Goal: Information Seeking & Learning: Learn about a topic

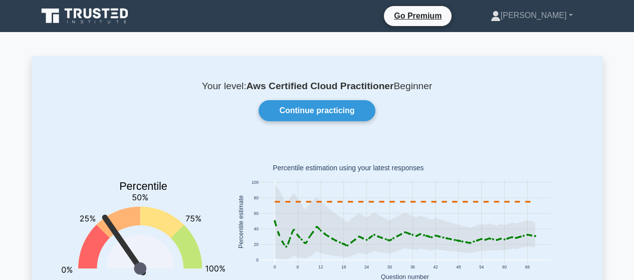
click at [500, 156] on rect at bounding box center [405, 223] width 348 height 156
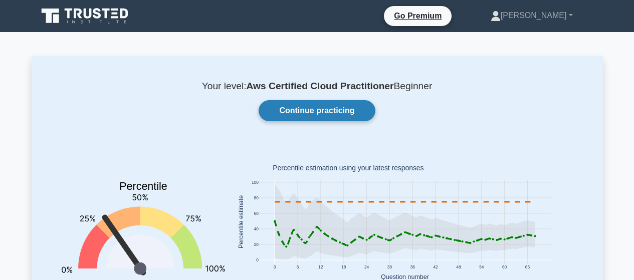
click at [347, 109] on link "Continue practicing" at bounding box center [317, 110] width 116 height 21
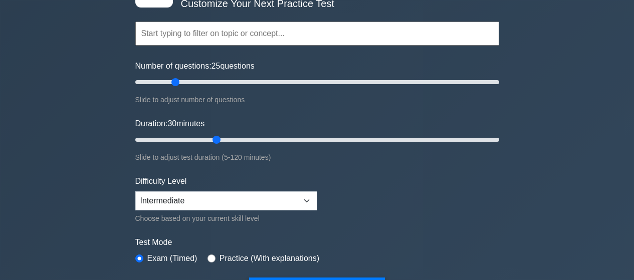
scroll to position [189, 0]
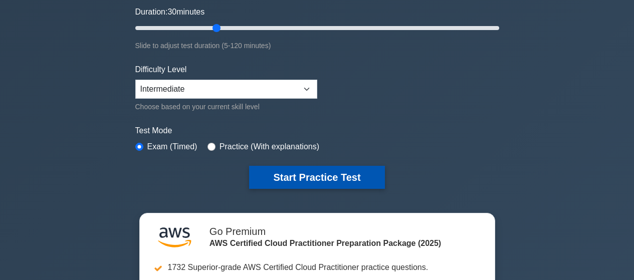
click at [297, 173] on button "Start Practice Test" at bounding box center [316, 177] width 135 height 23
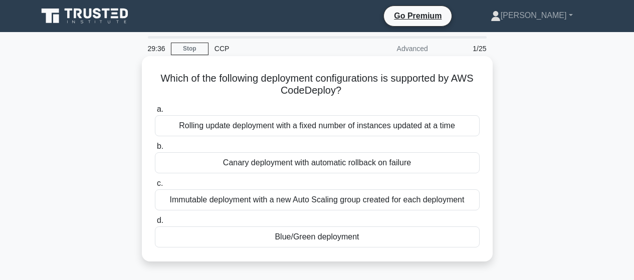
click at [282, 128] on div "Rolling update deployment with a fixed number of instances updated at a time" at bounding box center [317, 125] width 325 height 21
click at [155, 113] on input "a. Rolling update deployment with a fixed number of instances updated at a time" at bounding box center [155, 109] width 0 height 7
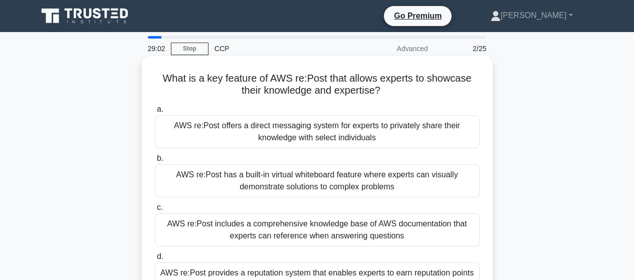
scroll to position [39, 0]
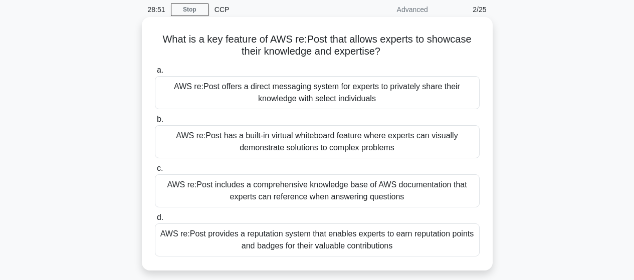
click at [381, 140] on div "AWS re:Post has a built-in virtual whiteboard feature where experts can visuall…" at bounding box center [317, 141] width 325 height 33
click at [155, 123] on input "b. AWS re:Post has a built-in virtual whiteboard feature where experts can visu…" at bounding box center [155, 119] width 0 height 7
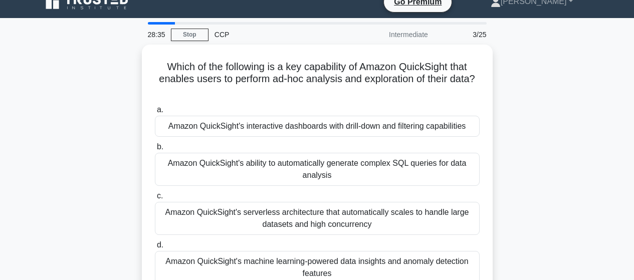
scroll to position [28, 0]
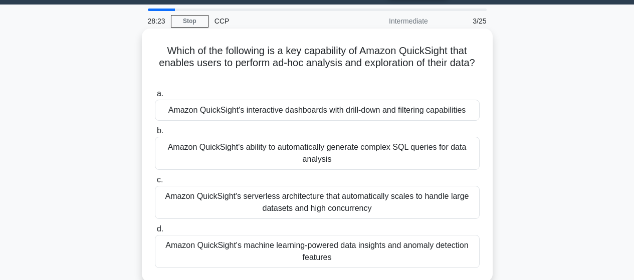
click at [348, 249] on div "Amazon QuickSight's machine learning-powered data insights and anomaly detectio…" at bounding box center [317, 251] width 325 height 33
click at [155, 233] on input "d. Amazon QuickSight's machine learning-powered data insights and anomaly detec…" at bounding box center [155, 229] width 0 height 7
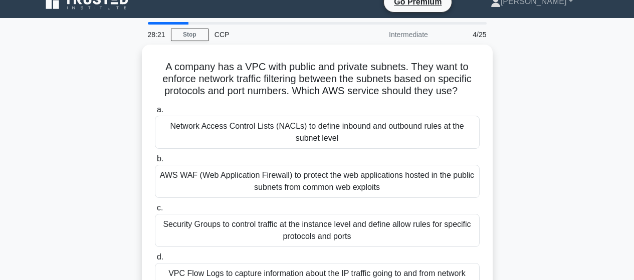
scroll to position [31, 0]
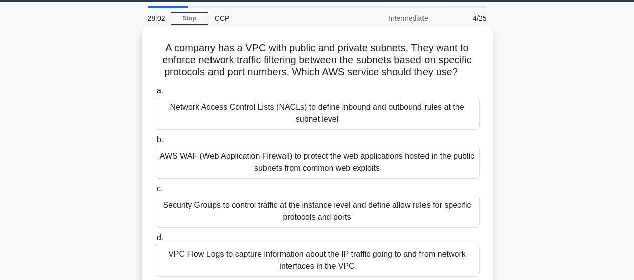
click at [422, 211] on div "Security Groups to control traffic at the instance level and define allow rules…" at bounding box center [317, 211] width 325 height 33
click at [155, 193] on input "c. Security Groups to control traffic at the instance level and define allow ru…" at bounding box center [155, 189] width 0 height 7
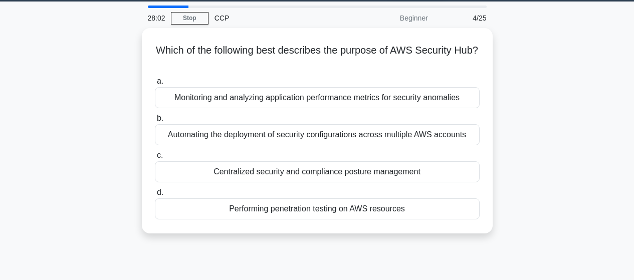
scroll to position [0, 0]
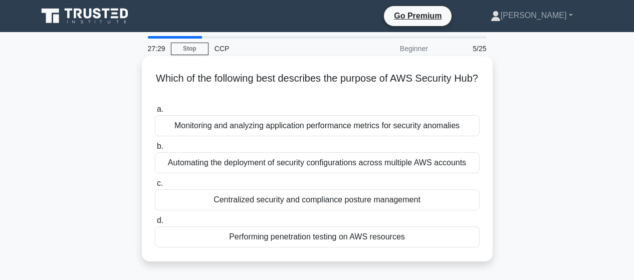
click at [419, 200] on div "Centralized security and compliance posture management" at bounding box center [317, 200] width 325 height 21
click at [155, 187] on input "c. Centralized security and compliance posture management" at bounding box center [155, 184] width 0 height 7
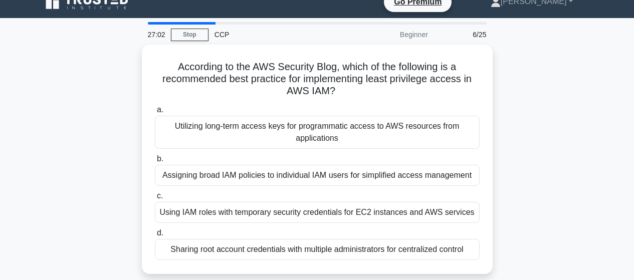
scroll to position [31, 0]
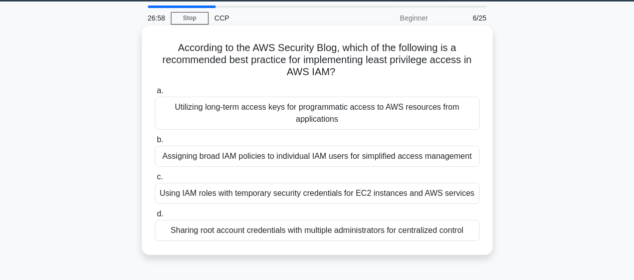
click at [397, 157] on div "Assigning broad IAM policies to individual IAM users for simplified access mana…" at bounding box center [317, 156] width 325 height 21
click at [155, 143] on input "b. Assigning broad IAM policies to individual IAM users for simplified access m…" at bounding box center [155, 140] width 0 height 7
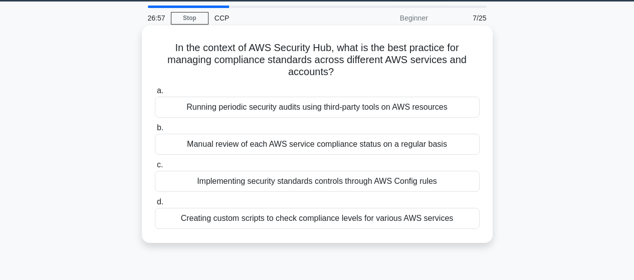
scroll to position [0, 0]
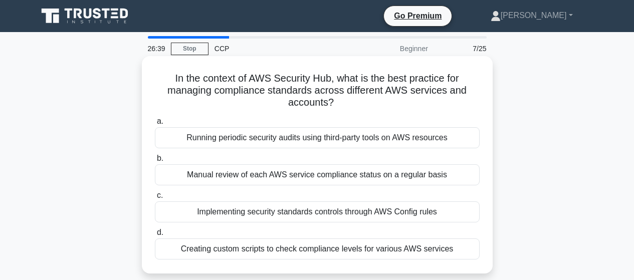
click at [442, 215] on div "Implementing security standards controls through AWS Config rules" at bounding box center [317, 212] width 325 height 21
click at [155, 199] on input "c. Implementing security standards controls through AWS Config rules" at bounding box center [155, 196] width 0 height 7
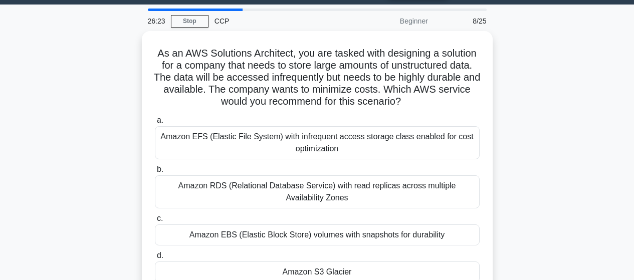
scroll to position [44, 0]
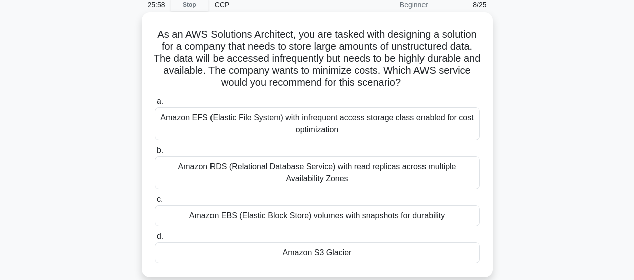
click at [347, 216] on div "Amazon EBS (Elastic Block Store) volumes with snapshots for durability" at bounding box center [317, 216] width 325 height 21
click at [155, 203] on input "c. Amazon EBS (Elastic Block Store) volumes with snapshots for durability" at bounding box center [155, 200] width 0 height 7
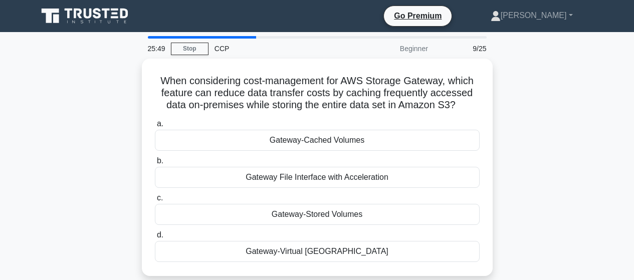
scroll to position [14, 0]
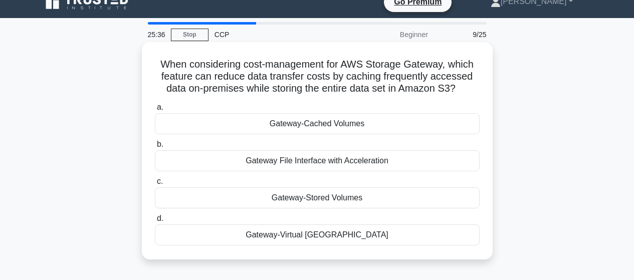
click at [338, 198] on div "Gateway-Stored Volumes" at bounding box center [317, 198] width 325 height 21
click at [155, 185] on input "c. Gateway-Stored Volumes" at bounding box center [155, 182] width 0 height 7
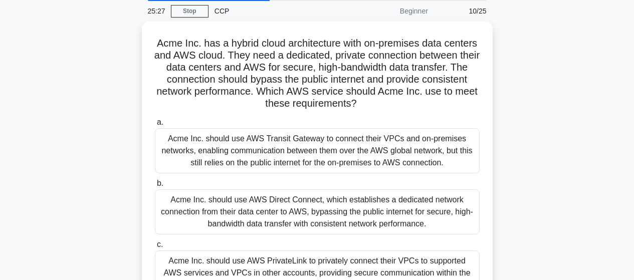
scroll to position [56, 0]
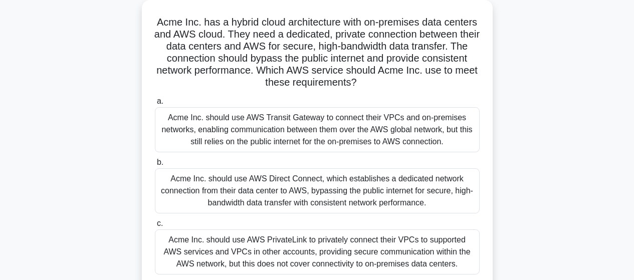
click at [330, 204] on div "Acme Inc. should use AWS Direct Connect, which establishes a dedicated network …" at bounding box center [317, 191] width 325 height 45
click at [155, 166] on input "b. Acme Inc. should use AWS Direct Connect, which establishes a dedicated netwo…" at bounding box center [155, 162] width 0 height 7
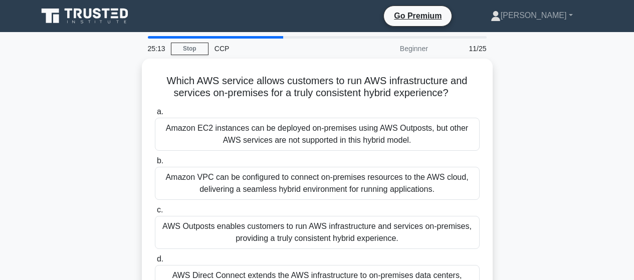
scroll to position [14, 0]
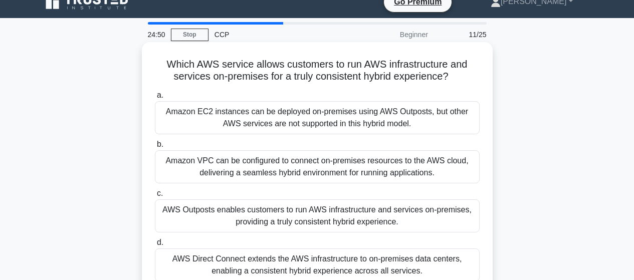
click at [356, 172] on div "Amazon VPC can be configured to connect on-premises resources to the AWS cloud,…" at bounding box center [317, 166] width 325 height 33
click at [155, 148] on input "b. Amazon VPC can be configured to connect on-premises resources to the AWS clo…" at bounding box center [155, 144] width 0 height 7
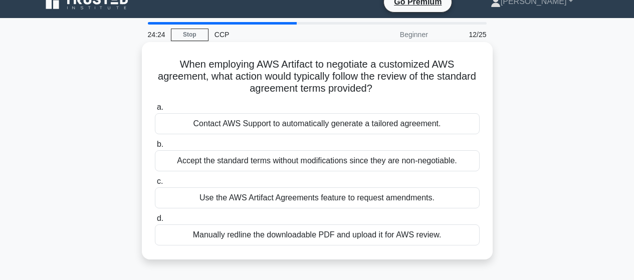
click at [349, 196] on div "Use the AWS Artifact Agreements feature to request amendments." at bounding box center [317, 198] width 325 height 21
click at [155, 185] on input "c. Use the AWS Artifact Agreements feature to request amendments." at bounding box center [155, 182] width 0 height 7
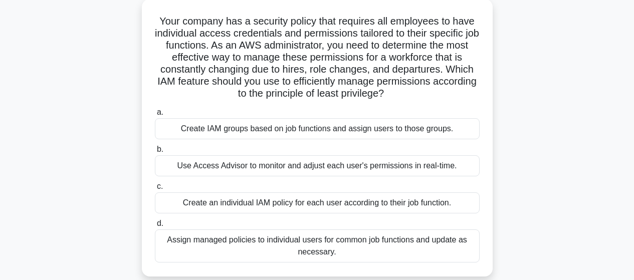
scroll to position [78, 0]
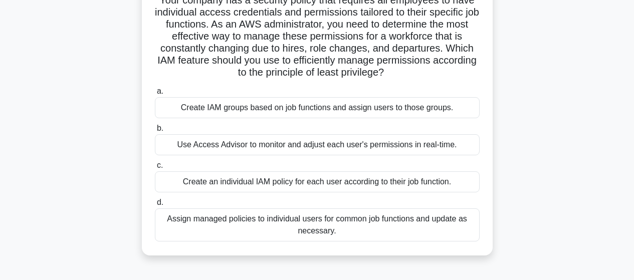
click at [345, 108] on div "Create IAM groups based on job functions and assign users to those groups." at bounding box center [317, 107] width 325 height 21
click at [155, 95] on input "a. Create IAM groups based on job functions and assign users to those groups." at bounding box center [155, 91] width 0 height 7
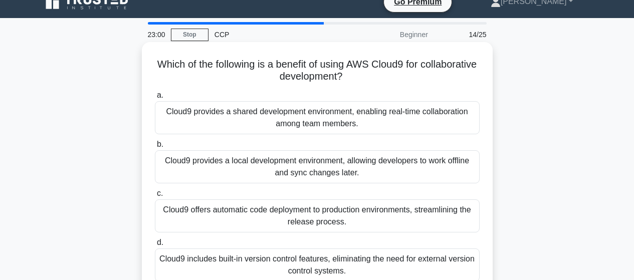
scroll to position [39, 0]
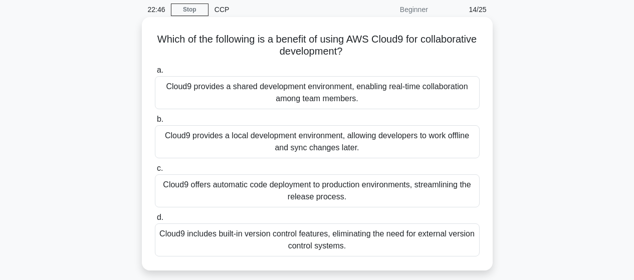
click at [339, 98] on div "Cloud9 provides a shared development environment, enabling real-time collaborat…" at bounding box center [317, 92] width 325 height 33
click at [155, 74] on input "a. Cloud9 provides a shared development environment, enabling real-time collabo…" at bounding box center [155, 70] width 0 height 7
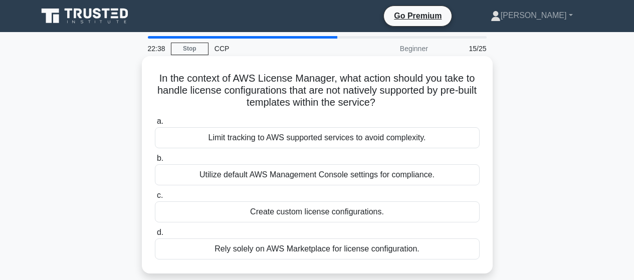
scroll to position [14, 0]
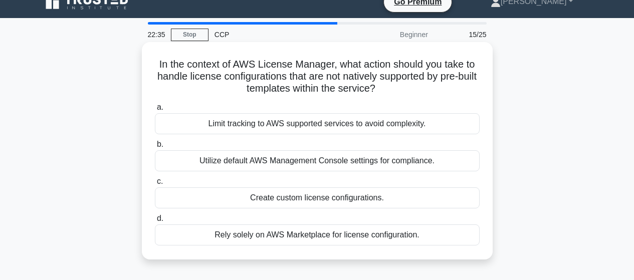
click at [376, 162] on div "Utilize default AWS Management Console settings for compliance." at bounding box center [317, 160] width 325 height 21
click at [155, 148] on input "b. Utilize default AWS Management Console settings for compliance." at bounding box center [155, 144] width 0 height 7
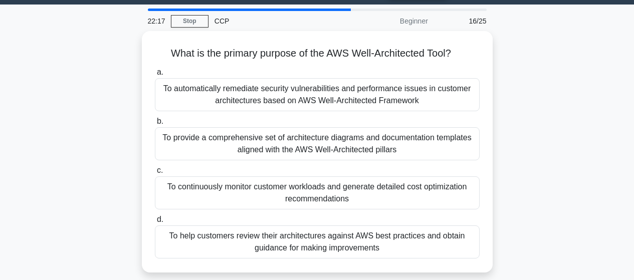
scroll to position [44, 0]
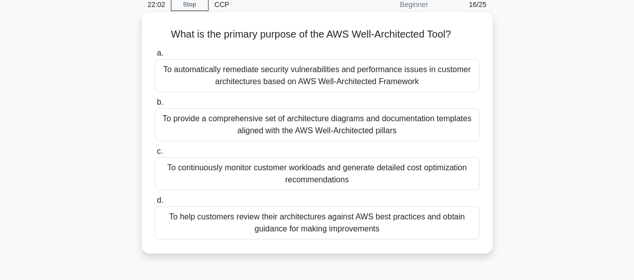
click at [405, 74] on div "To automatically remediate security vulnerabilities and performance issues in c…" at bounding box center [317, 75] width 325 height 33
click at [155, 57] on input "a. To automatically remediate security vulnerabilities and performance issues i…" at bounding box center [155, 53] width 0 height 7
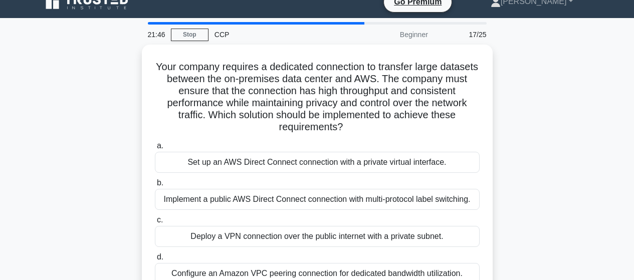
scroll to position [28, 0]
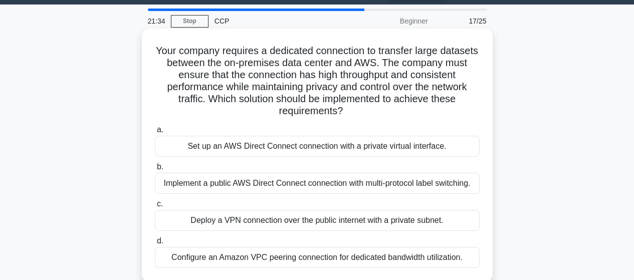
click at [361, 146] on div "Set up an AWS Direct Connect connection with a private virtual interface." at bounding box center [317, 146] width 325 height 21
click at [155, 133] on input "a. Set up an AWS Direct Connect connection with a private virtual interface." at bounding box center [155, 130] width 0 height 7
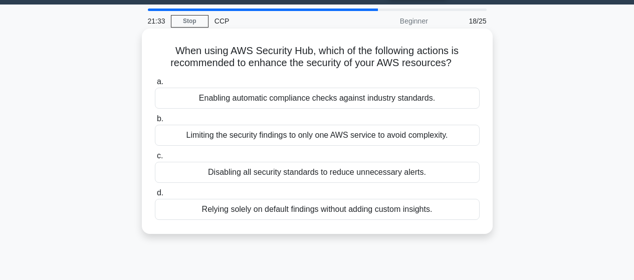
scroll to position [0, 0]
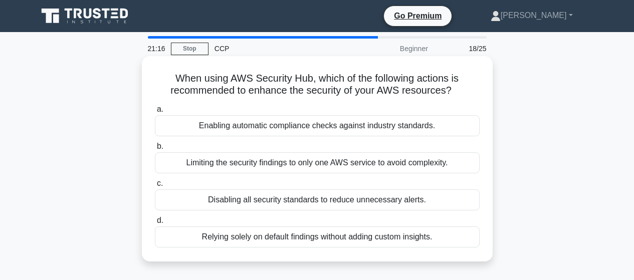
click at [310, 125] on div "Enabling automatic compliance checks against industry standards." at bounding box center [317, 125] width 325 height 21
click at [155, 113] on input "a. Enabling automatic compliance checks against industry standards." at bounding box center [155, 109] width 0 height 7
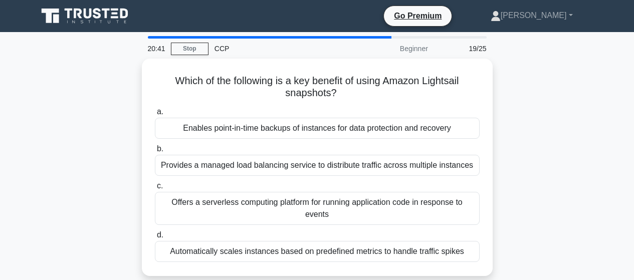
scroll to position [14, 0]
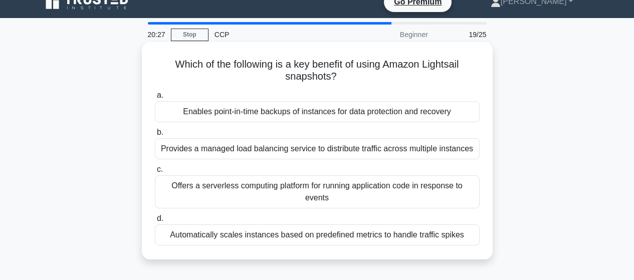
click at [366, 202] on div "Offers a serverless computing platform for running application code in response…" at bounding box center [317, 192] width 325 height 33
click at [155, 173] on input "c. Offers a serverless computing platform for running application code in respo…" at bounding box center [155, 170] width 0 height 7
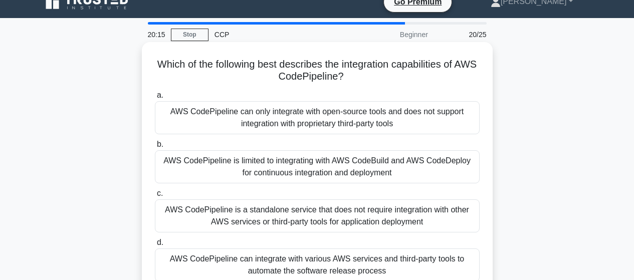
scroll to position [28, 0]
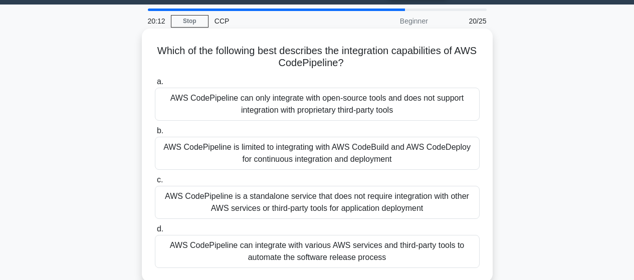
click at [405, 150] on div "AWS CodePipeline is limited to integrating with AWS CodeBuild and AWS CodeDeplo…" at bounding box center [317, 153] width 325 height 33
click at [155, 134] on input "b. AWS CodePipeline is limited to integrating with AWS CodeBuild and AWS CodeDe…" at bounding box center [155, 131] width 0 height 7
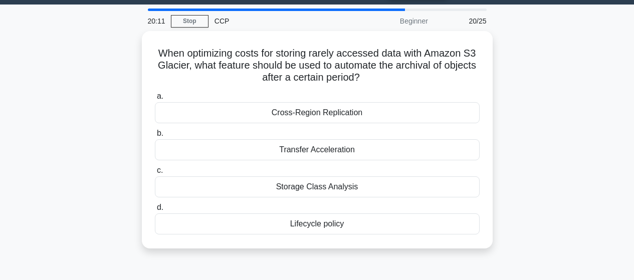
scroll to position [0, 0]
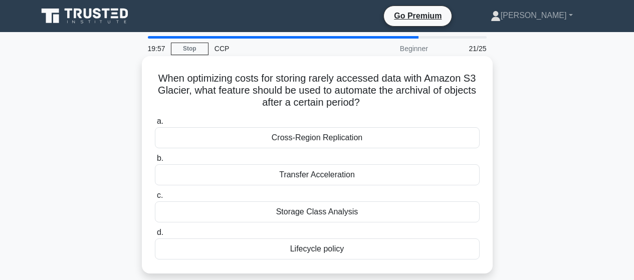
click at [339, 216] on div "Storage Class Analysis" at bounding box center [317, 212] width 325 height 21
click at [155, 199] on input "c. Storage Class Analysis" at bounding box center [155, 196] width 0 height 7
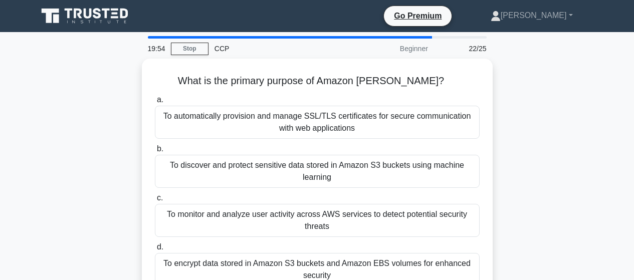
scroll to position [14, 0]
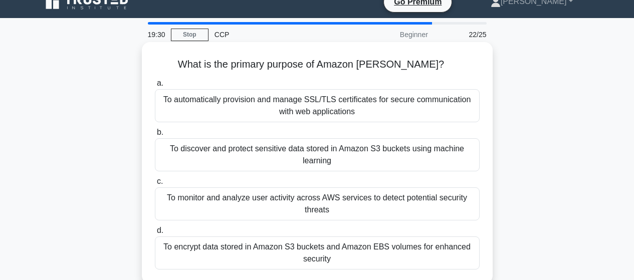
click at [325, 154] on div "To discover and protect sensitive data stored in Amazon S3 buckets using machin…" at bounding box center [317, 154] width 325 height 33
click at [155, 136] on input "b. To discover and protect sensitive data stored in Amazon S3 buckets using mac…" at bounding box center [155, 132] width 0 height 7
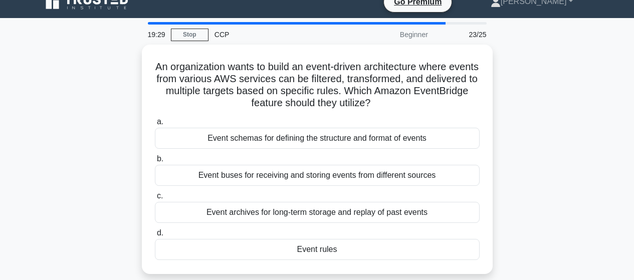
scroll to position [0, 0]
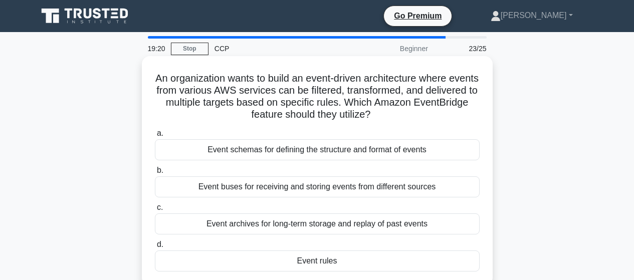
click at [309, 192] on div "Event buses for receiving and storing events from different sources" at bounding box center [317, 187] width 325 height 21
click at [155, 174] on input "b. Event buses for receiving and storing events from different sources" at bounding box center [155, 171] width 0 height 7
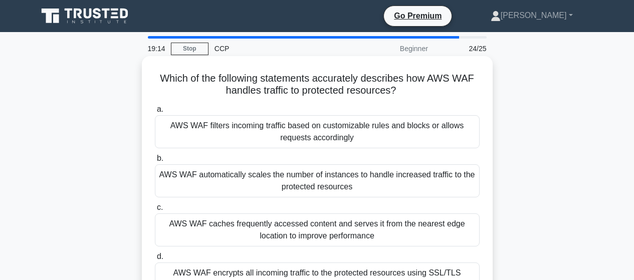
scroll to position [14, 0]
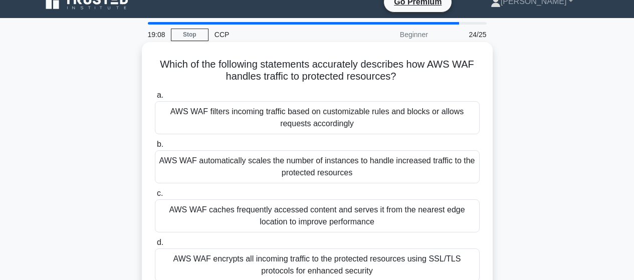
click at [343, 165] on div "AWS WAF automatically scales the number of instances to handle increased traffi…" at bounding box center [317, 166] width 325 height 33
click at [155, 148] on input "b. AWS WAF automatically scales the number of instances to handle increased tra…" at bounding box center [155, 144] width 0 height 7
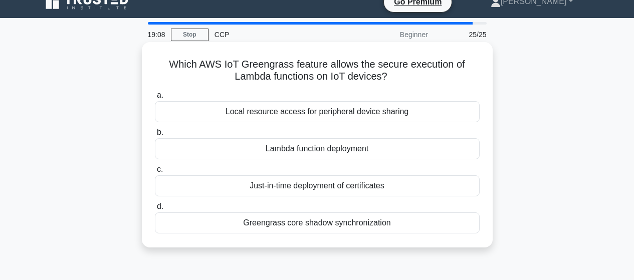
scroll to position [0, 0]
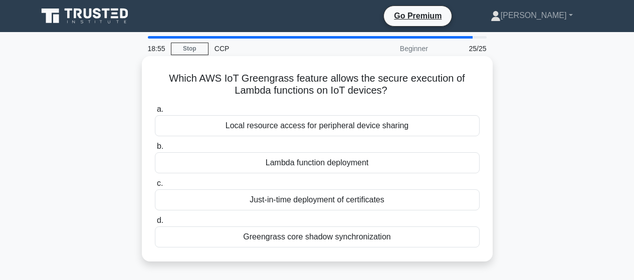
click at [328, 161] on div "Lambda function deployment" at bounding box center [317, 162] width 325 height 21
click at [155, 150] on input "b. Lambda function deployment" at bounding box center [155, 146] width 0 height 7
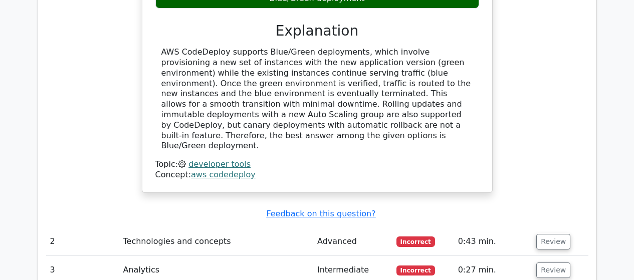
scroll to position [1185, 0]
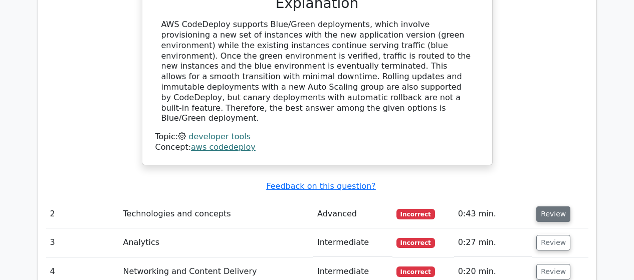
click at [552, 207] on button "Review" at bounding box center [554, 215] width 34 height 16
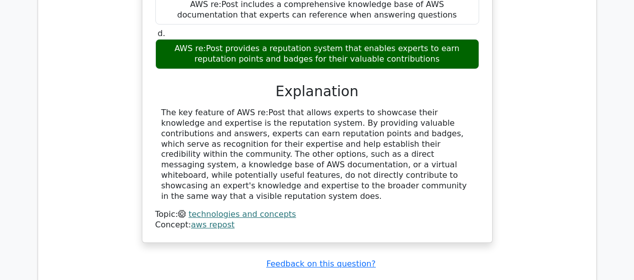
scroll to position [1593, 0]
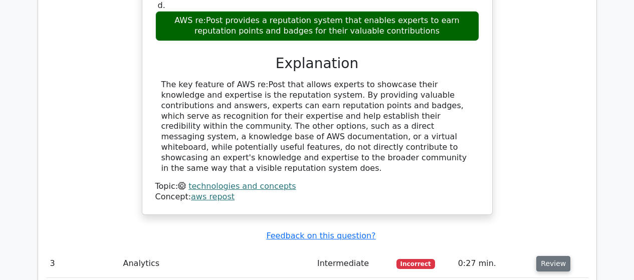
click at [550, 256] on button "Review" at bounding box center [554, 264] width 34 height 16
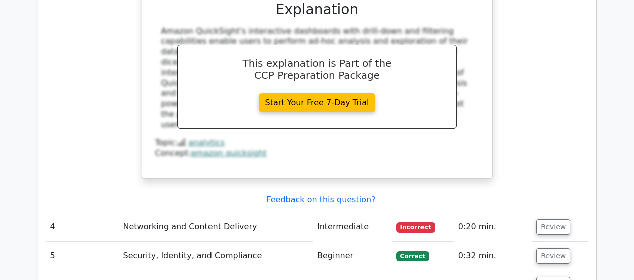
scroll to position [2141, 0]
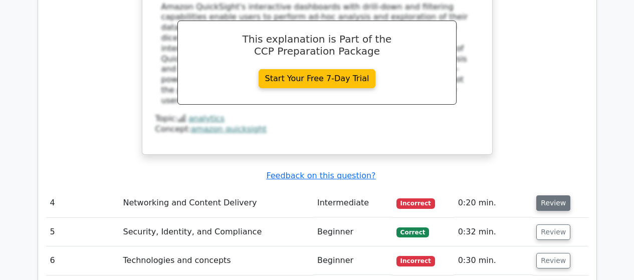
click at [556, 196] on button "Review" at bounding box center [554, 204] width 34 height 16
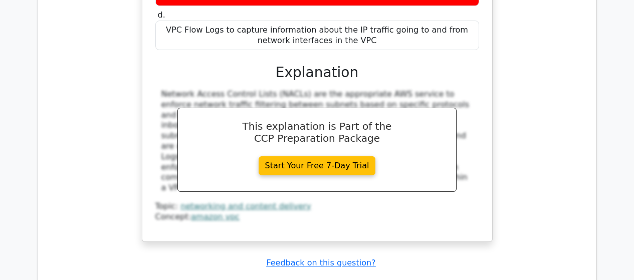
scroll to position [2568, 0]
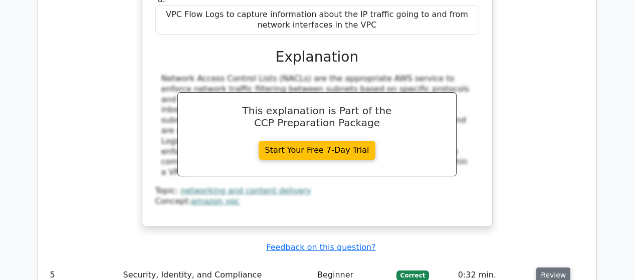
click at [553, 268] on button "Review" at bounding box center [554, 276] width 34 height 16
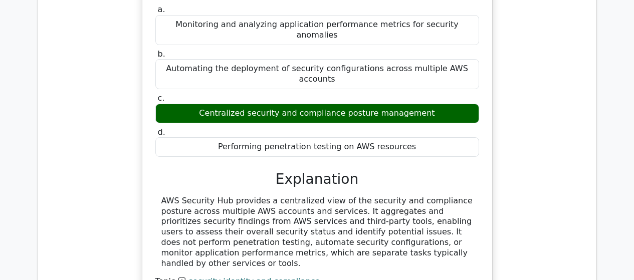
scroll to position [2919, 0]
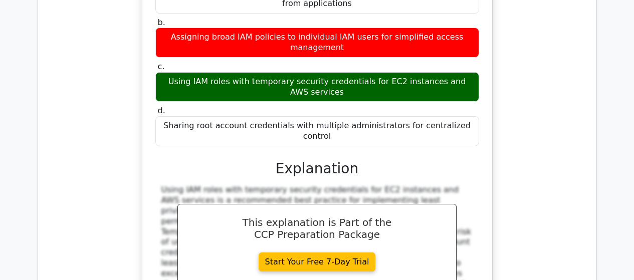
scroll to position [3385, 0]
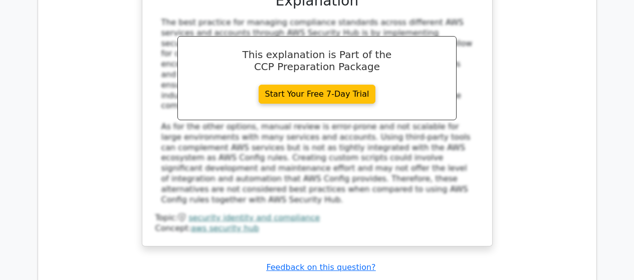
scroll to position [4004, 0]
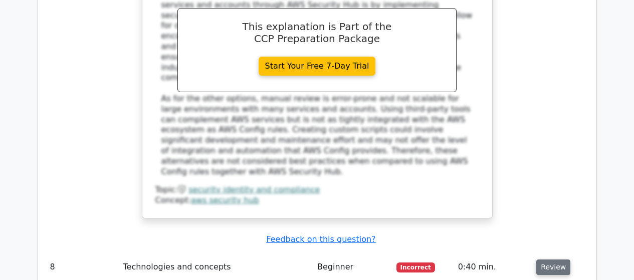
click at [551, 260] on button "Review" at bounding box center [554, 268] width 34 height 16
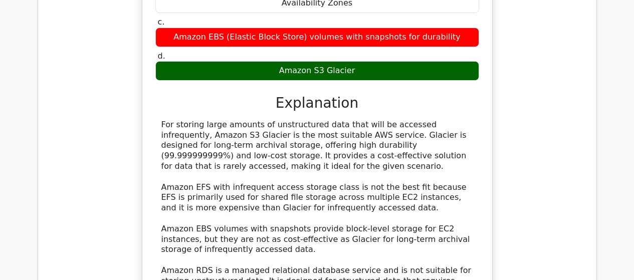
scroll to position [4480, 0]
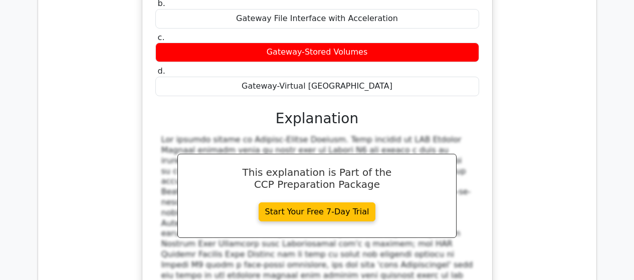
scroll to position [4981, 0]
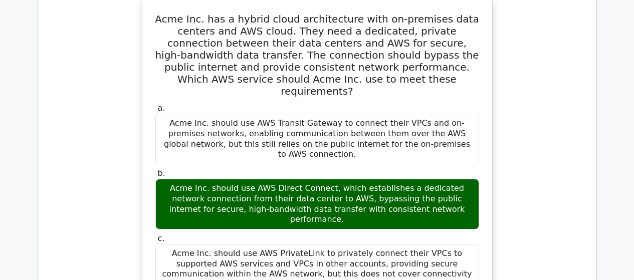
scroll to position [5442, 0]
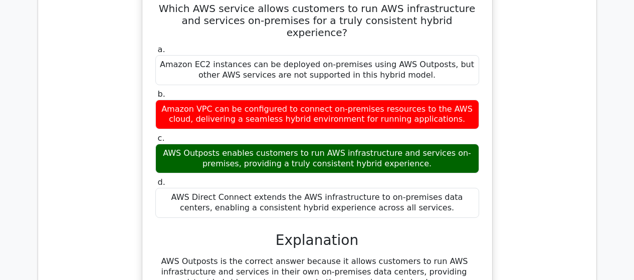
scroll to position [6016, 0]
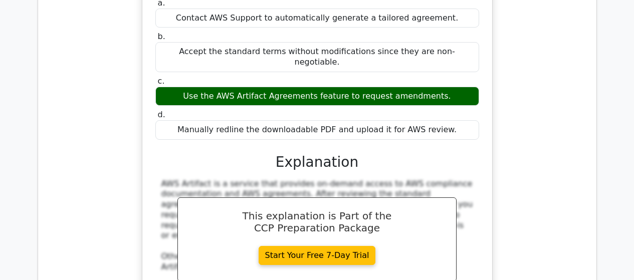
scroll to position [6524, 0]
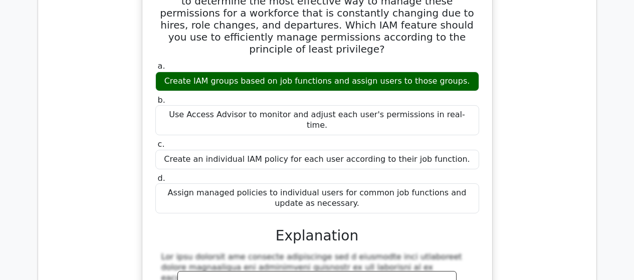
scroll to position [7100, 0]
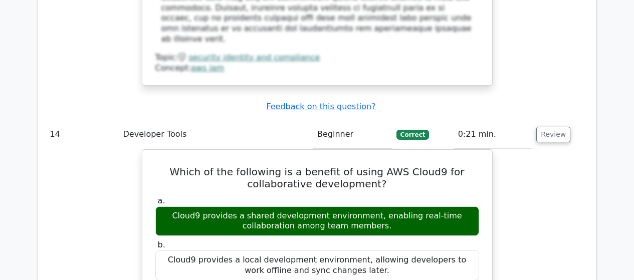
scroll to position [7486, 0]
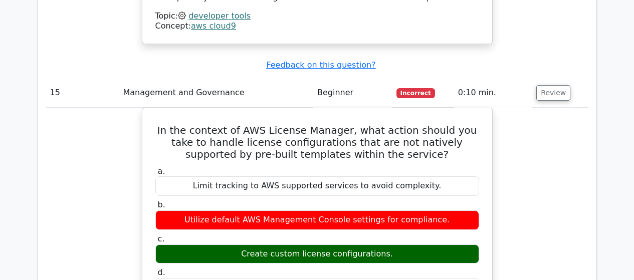
scroll to position [8009, 0]
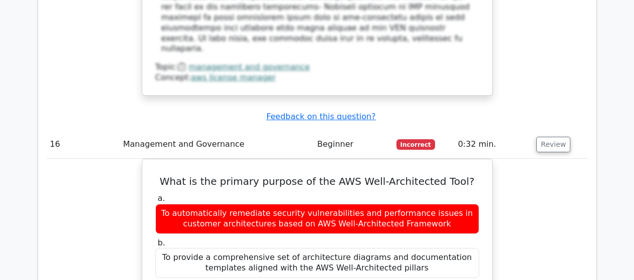
scroll to position [8407, 0]
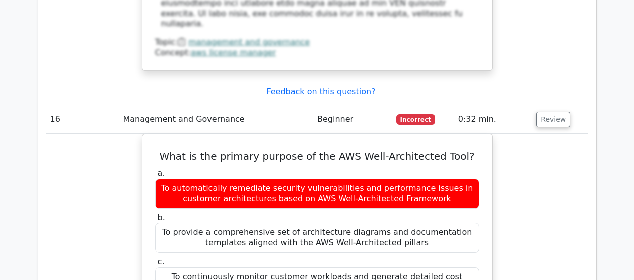
drag, startPoint x: 547, startPoint y: 159, endPoint x: 548, endPoint y: 148, distance: 11.1
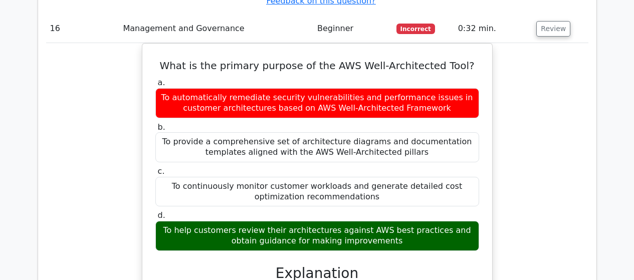
scroll to position [8519, 0]
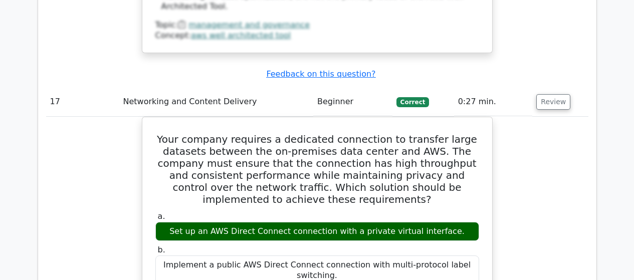
scroll to position [8992, 0]
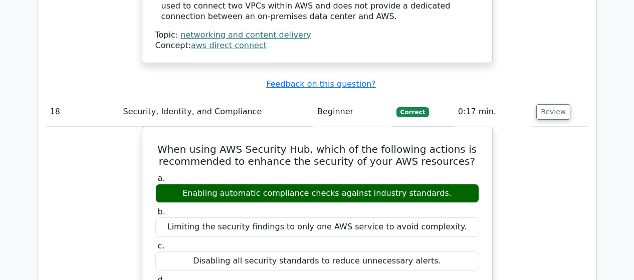
scroll to position [9533, 0]
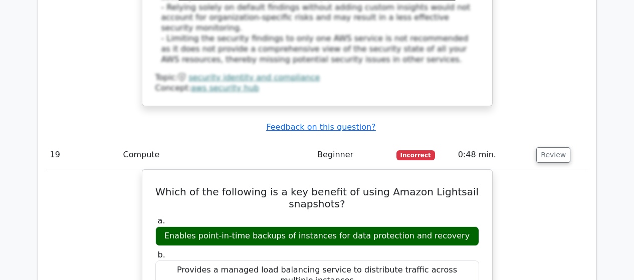
scroll to position [9992, 0]
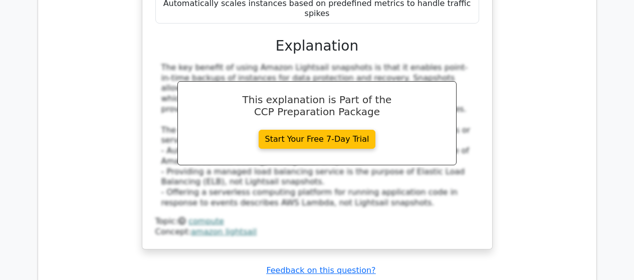
scroll to position [10365, 0]
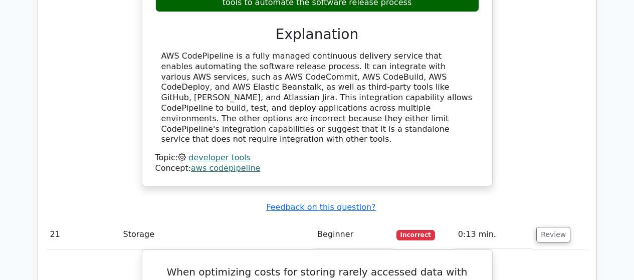
scroll to position [10871, 0]
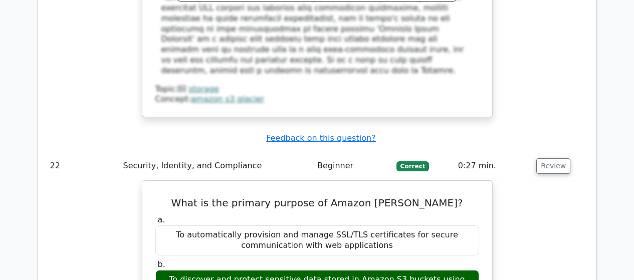
scroll to position [11449, 0]
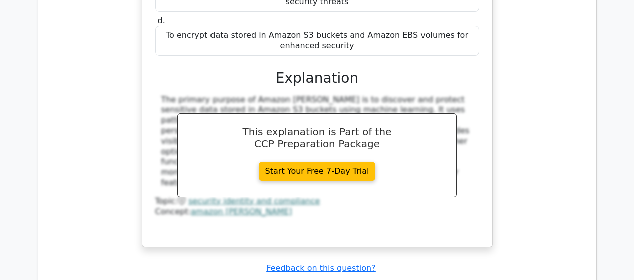
scroll to position [11773, 0]
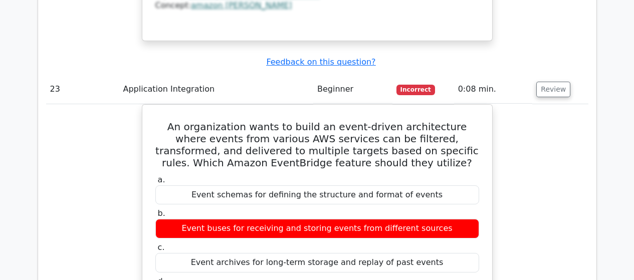
scroll to position [12254, 0]
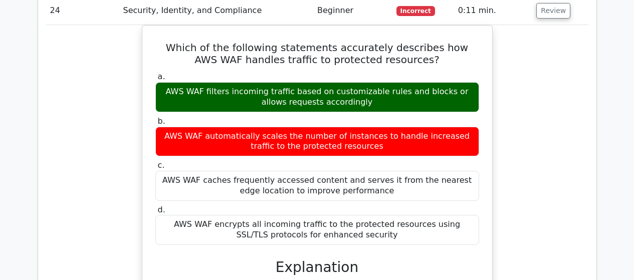
scroll to position [13101, 0]
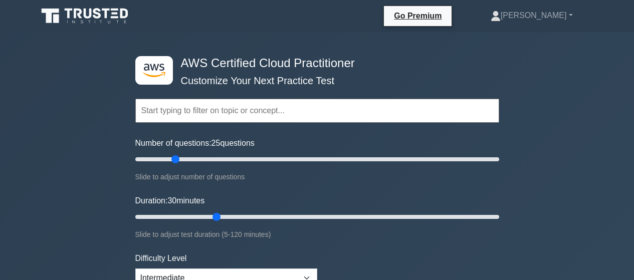
scroll to position [156, 0]
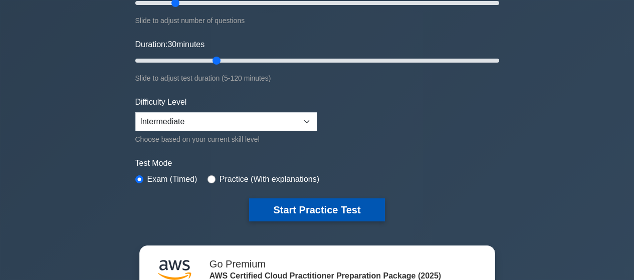
click at [301, 209] on button "Start Practice Test" at bounding box center [316, 210] width 135 height 23
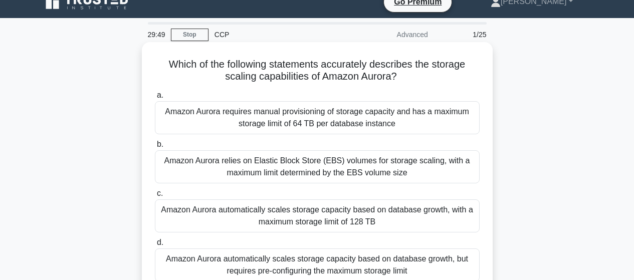
scroll to position [38, 0]
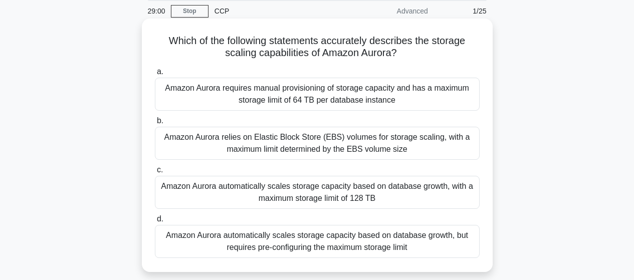
click at [304, 244] on div "Amazon Aurora automatically scales storage capacity based on database growth, b…" at bounding box center [317, 241] width 325 height 33
click at [155, 223] on input "d. Amazon Aurora automatically scales storage capacity based on database growth…" at bounding box center [155, 219] width 0 height 7
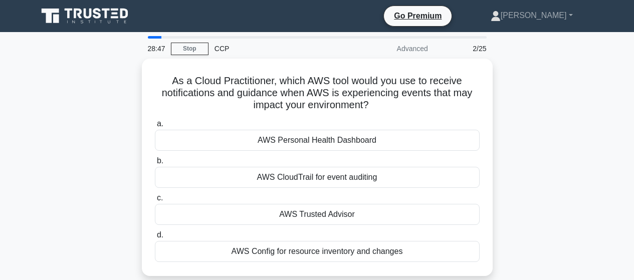
scroll to position [14, 0]
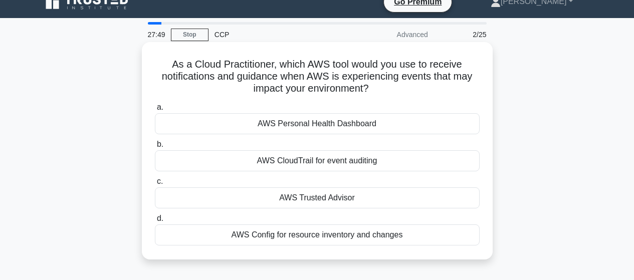
click at [383, 126] on div "AWS Personal Health Dashboard" at bounding box center [317, 123] width 325 height 21
click at [155, 111] on input "a. AWS Personal Health Dashboard" at bounding box center [155, 107] width 0 height 7
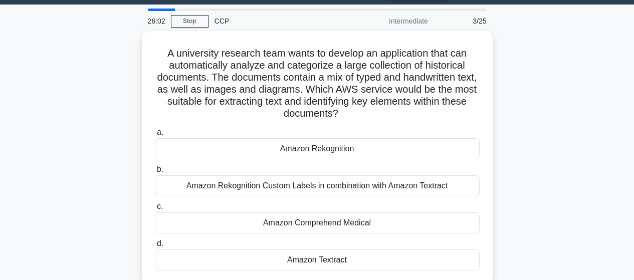
scroll to position [47, 0]
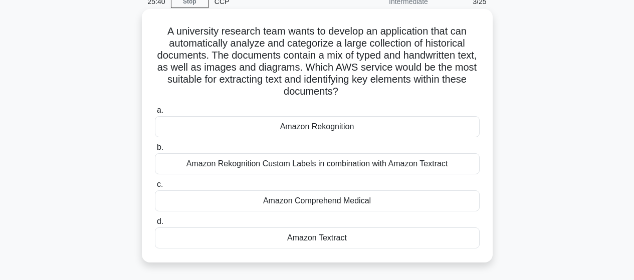
click at [320, 239] on div "Amazon Textract" at bounding box center [317, 238] width 325 height 21
click at [155, 225] on input "d. Amazon Textract" at bounding box center [155, 222] width 0 height 7
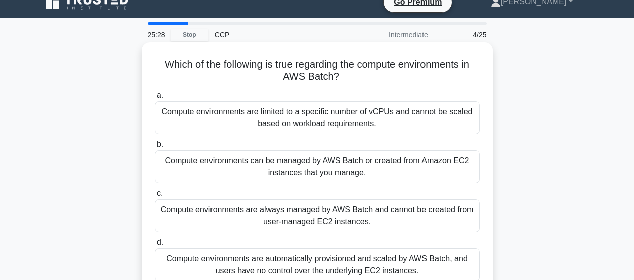
scroll to position [28, 0]
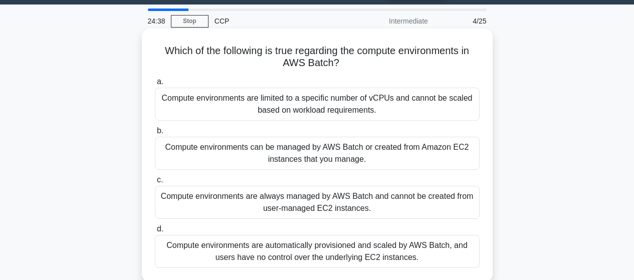
click at [377, 154] on div "Compute environments can be managed by AWS Batch or created from Amazon EC2 ins…" at bounding box center [317, 153] width 325 height 33
click at [155, 134] on input "b. Compute environments can be managed by AWS Batch or created from Amazon EC2 …" at bounding box center [155, 131] width 0 height 7
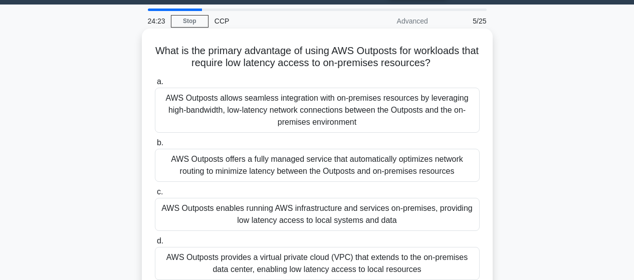
click at [348, 176] on div "AWS Outposts offers a fully managed service that automatically optimizes networ…" at bounding box center [317, 165] width 325 height 33
click at [155, 146] on input "b. AWS Outposts offers a fully managed service that automatically optimizes net…" at bounding box center [155, 143] width 0 height 7
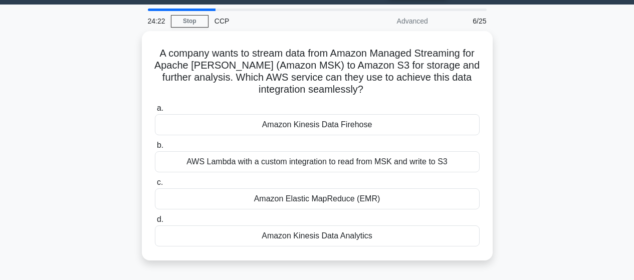
scroll to position [0, 0]
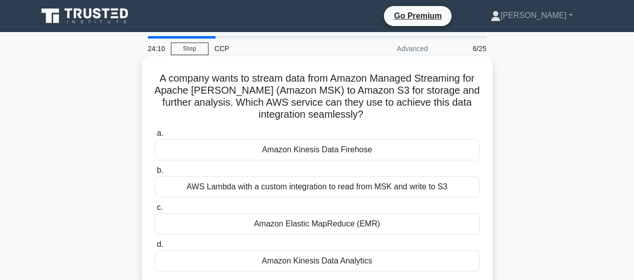
click at [357, 146] on div "Amazon Kinesis Data Firehose" at bounding box center [317, 149] width 325 height 21
click at [155, 137] on input "a. Amazon Kinesis Data Firehose" at bounding box center [155, 133] width 0 height 7
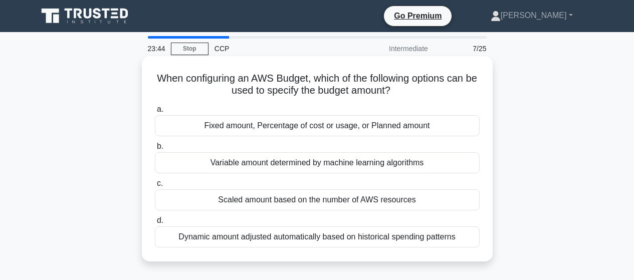
click at [353, 127] on div "Fixed amount, Percentage of cost or usage, or Planned amount" at bounding box center [317, 125] width 325 height 21
click at [155, 113] on input "a. Fixed amount, Percentage of cost or usage, or Planned amount" at bounding box center [155, 109] width 0 height 7
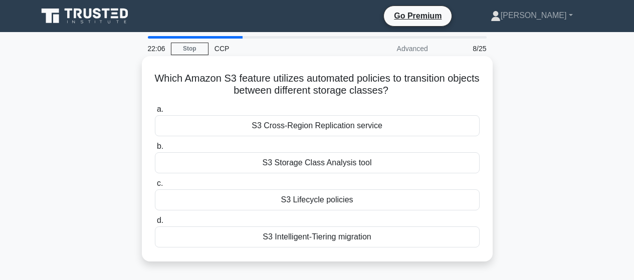
click at [382, 165] on div "S3 Storage Class Analysis tool" at bounding box center [317, 162] width 325 height 21
click at [155, 150] on input "b. S3 Storage Class Analysis tool" at bounding box center [155, 146] width 0 height 7
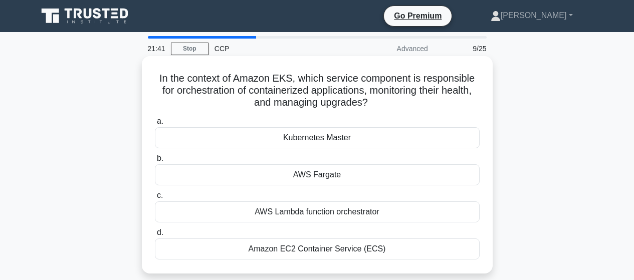
click at [323, 247] on div "Amazon EC2 Container Service (ECS)" at bounding box center [317, 249] width 325 height 21
click at [155, 236] on input "d. Amazon EC2 Container Service (ECS)" at bounding box center [155, 233] width 0 height 7
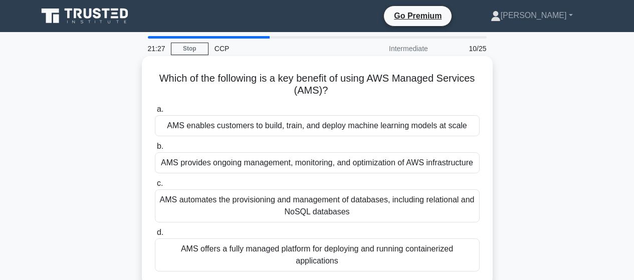
click at [314, 126] on div "AMS enables customers to build, train, and deploy machine learning models at sc…" at bounding box center [317, 125] width 325 height 21
click at [155, 113] on input "a. AMS enables customers to build, train, and deploy machine learning models at…" at bounding box center [155, 109] width 0 height 7
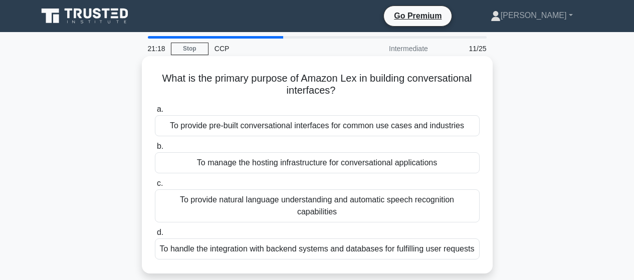
click at [270, 160] on div "To manage the hosting infrastructure for conversational applications" at bounding box center [317, 162] width 325 height 21
click at [155, 150] on input "b. To manage the hosting infrastructure for conversational applications" at bounding box center [155, 146] width 0 height 7
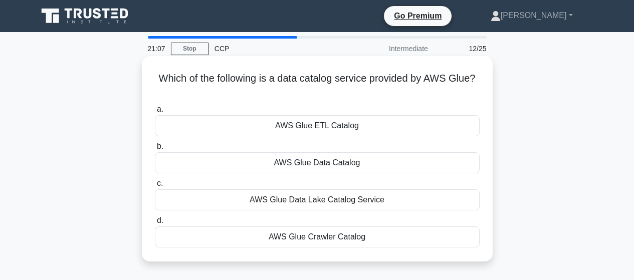
click at [330, 129] on div "AWS Glue ETL Catalog" at bounding box center [317, 125] width 325 height 21
click at [155, 113] on input "a. AWS Glue ETL Catalog" at bounding box center [155, 109] width 0 height 7
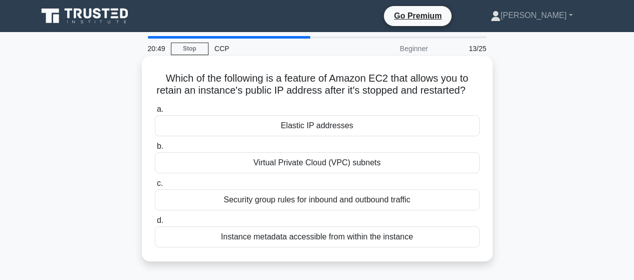
scroll to position [14, 0]
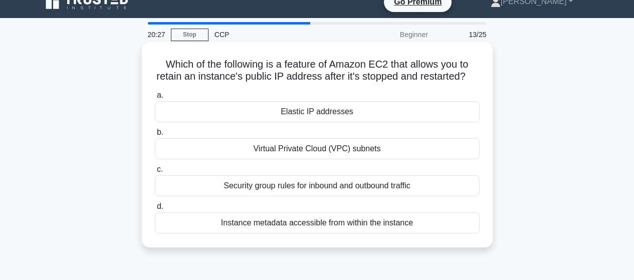
click at [327, 122] on div "Elastic IP addresses" at bounding box center [317, 111] width 325 height 21
click at [155, 99] on input "a. Elastic IP addresses" at bounding box center [155, 95] width 0 height 7
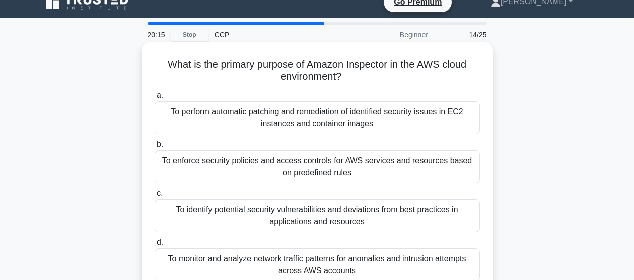
scroll to position [32, 0]
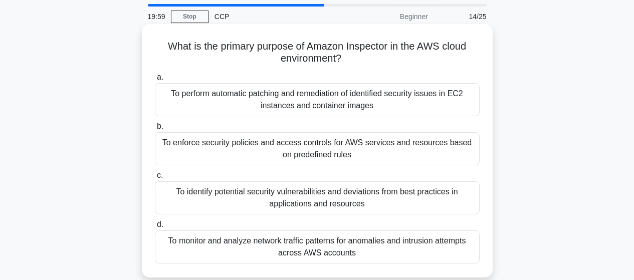
click at [357, 254] on div "To monitor and analyze network traffic patterns for anomalies and intrusion att…" at bounding box center [317, 247] width 325 height 33
click at [155, 228] on input "d. To monitor and analyze network traffic patterns for anomalies and intrusion …" at bounding box center [155, 225] width 0 height 7
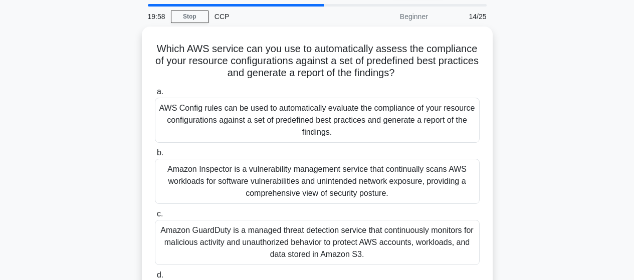
scroll to position [0, 0]
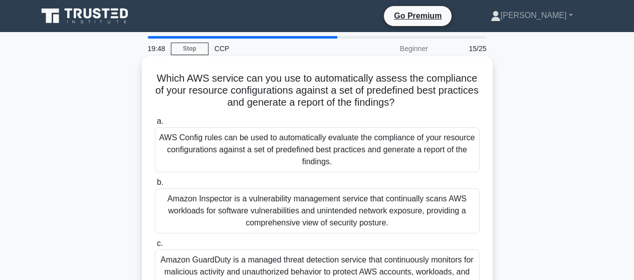
click at [319, 152] on div "AWS Config rules can be used to automatically evaluate the compliance of your r…" at bounding box center [317, 149] width 325 height 45
click at [155, 125] on input "a. AWS Config rules can be used to automatically evaluate the compliance of you…" at bounding box center [155, 121] width 0 height 7
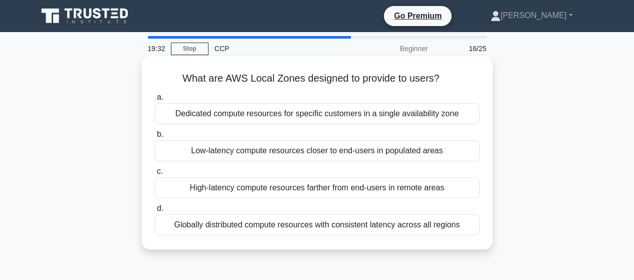
click at [293, 152] on div "Low-latency compute resources closer to end-users in populated areas" at bounding box center [317, 150] width 325 height 21
click at [155, 138] on input "b. Low-latency compute resources closer to end-users in populated areas" at bounding box center [155, 134] width 0 height 7
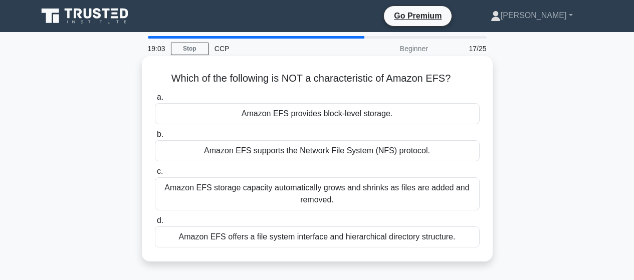
click at [382, 196] on div "Amazon EFS storage capacity automatically grows and shrinks as files are added …" at bounding box center [317, 194] width 325 height 33
click at [155, 175] on input "c. Amazon EFS storage capacity automatically grows and shrinks as files are add…" at bounding box center [155, 172] width 0 height 7
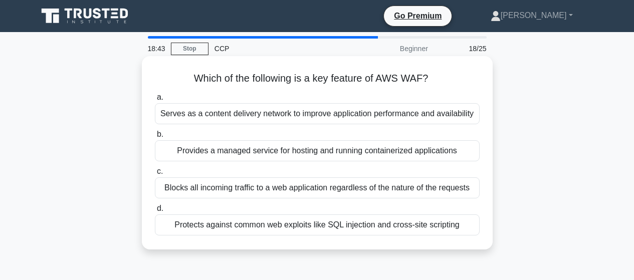
click at [373, 192] on div "Blocks all incoming traffic to a web application regardless of the nature of th…" at bounding box center [317, 188] width 325 height 21
click at [155, 175] on input "c. Blocks all incoming traffic to a web application regardless of the nature of…" at bounding box center [155, 172] width 0 height 7
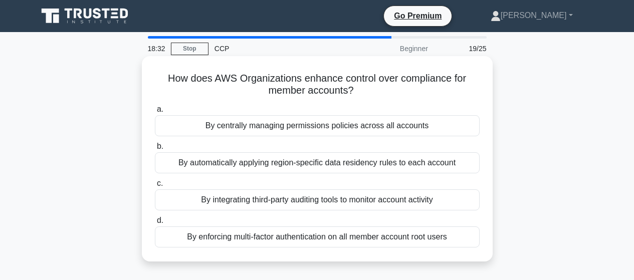
click at [335, 162] on div "By automatically applying region-specific data residency rules to each account" at bounding box center [317, 162] width 325 height 21
click at [155, 150] on input "b. By automatically applying region-specific data residency rules to each accou…" at bounding box center [155, 146] width 0 height 7
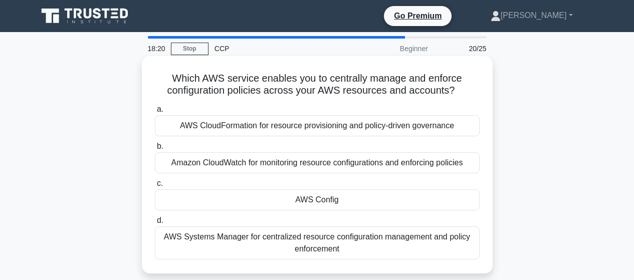
click at [312, 196] on div "AWS Config" at bounding box center [317, 200] width 325 height 21
click at [155, 187] on input "c. AWS Config" at bounding box center [155, 184] width 0 height 7
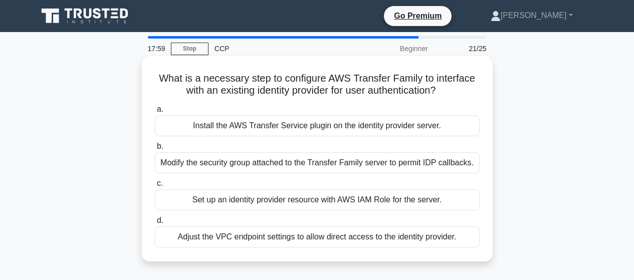
click at [352, 125] on div "Install the AWS Transfer Service plugin on the identity provider server." at bounding box center [317, 125] width 325 height 21
click at [155, 113] on input "a. Install the AWS Transfer Service plugin on the identity provider server." at bounding box center [155, 109] width 0 height 7
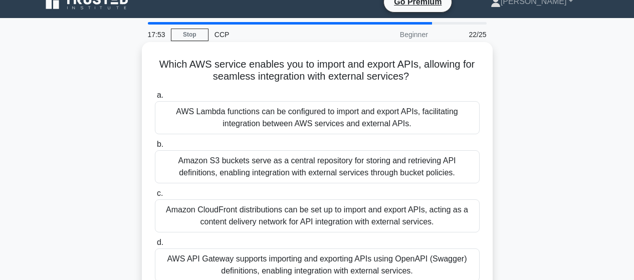
scroll to position [34, 0]
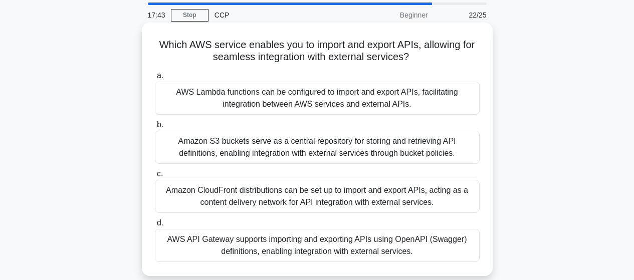
click at [369, 87] on div "AWS Lambda functions can be configured to import and export APIs, facilitating …" at bounding box center [317, 98] width 325 height 33
click at [155, 79] on input "a. AWS Lambda functions can be configured to import and export APIs, facilitati…" at bounding box center [155, 76] width 0 height 7
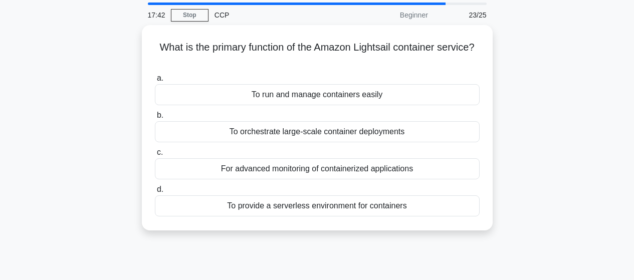
scroll to position [0, 0]
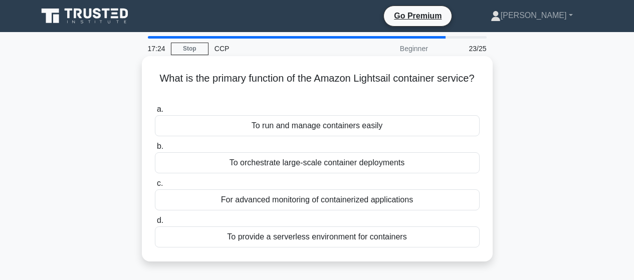
click at [338, 129] on div "To run and manage containers easily" at bounding box center [317, 125] width 325 height 21
click at [155, 113] on input "a. To run and manage containers easily" at bounding box center [155, 109] width 0 height 7
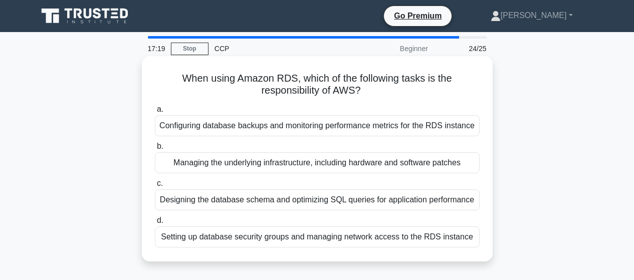
click at [311, 129] on div "Configuring database backups and monitoring performance metrics for the RDS ins…" at bounding box center [317, 125] width 325 height 21
click at [155, 113] on input "a. Configuring database backups and monitoring performance metrics for the RDS …" at bounding box center [155, 109] width 0 height 7
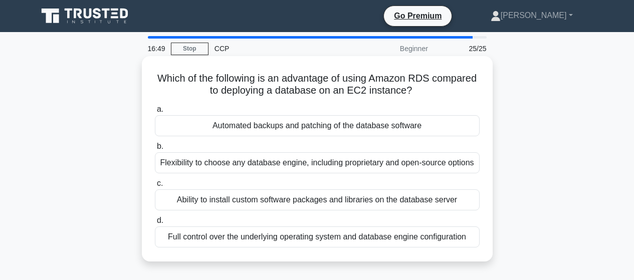
click at [329, 166] on div "Flexibility to choose any database engine, including proprietary and open-sourc…" at bounding box center [317, 162] width 325 height 21
click at [155, 150] on input "b. Flexibility to choose any database engine, including proprietary and open-so…" at bounding box center [155, 146] width 0 height 7
